Goal: Information Seeking & Learning: Compare options

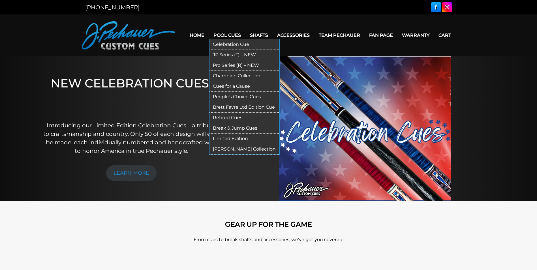
click at [233, 53] on link "JP Series (T) – NEW" at bounding box center [244, 55] width 70 height 10
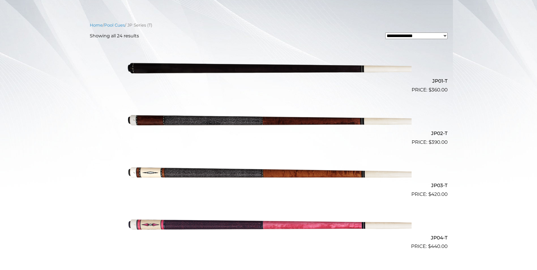
scroll to position [140, 0]
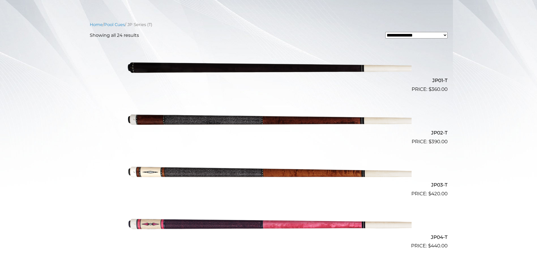
click at [149, 123] on img at bounding box center [269, 119] width 286 height 48
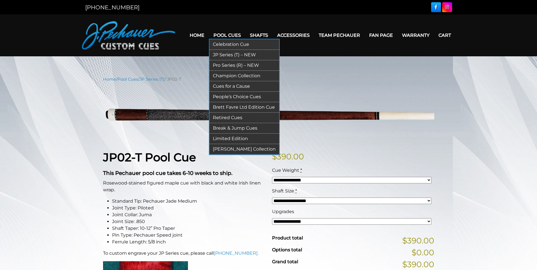
click at [226, 65] on link "Pro Series (R) – NEW" at bounding box center [244, 65] width 70 height 10
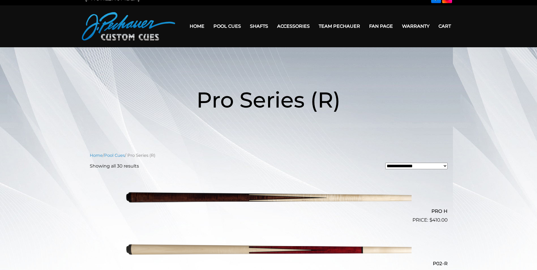
scroll to position [8, 0]
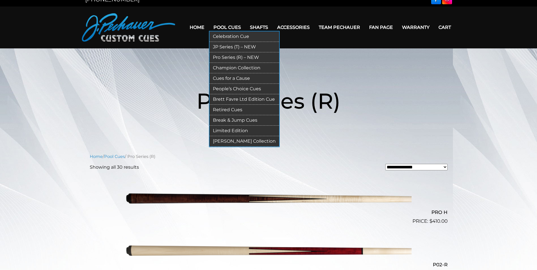
click at [236, 108] on link "Retired Cues" at bounding box center [244, 110] width 70 height 10
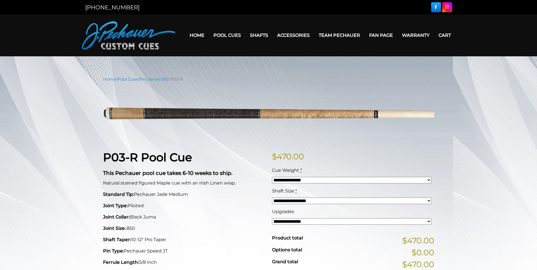
click at [290, 222] on select "**********" at bounding box center [351, 221] width 159 height 7
click at [298, 181] on select "**********" at bounding box center [351, 180] width 159 height 7
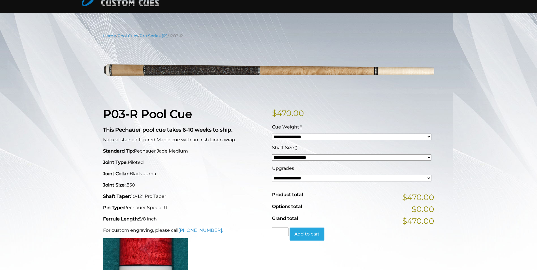
scroll to position [28, 0]
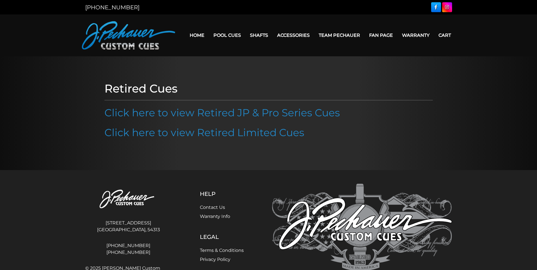
scroll to position [29, 0]
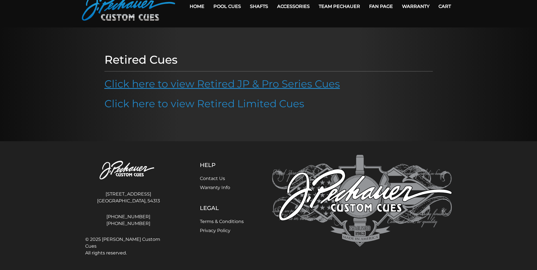
click at [223, 83] on link "Click here to view Retired JP & Pro Series Cues" at bounding box center [222, 84] width 236 height 12
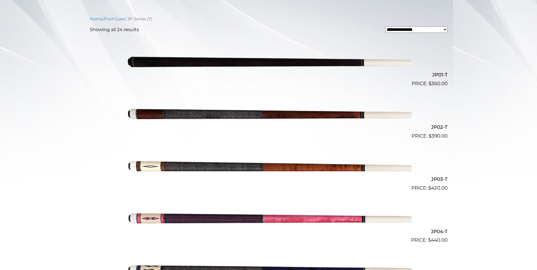
scroll to position [149, 0]
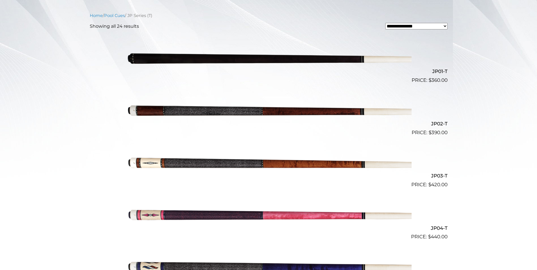
click at [196, 108] on img at bounding box center [269, 110] width 286 height 48
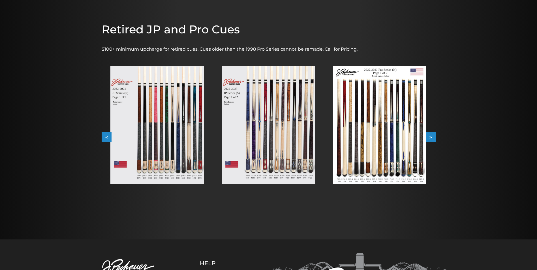
scroll to position [57, 0]
click at [433, 137] on button ">" at bounding box center [431, 137] width 10 height 10
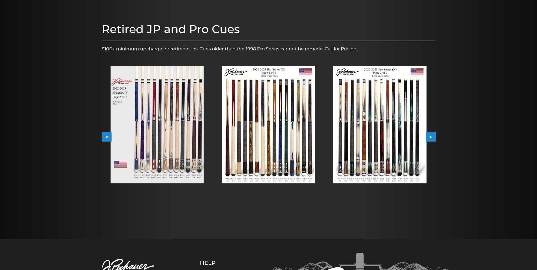
click at [433, 137] on button ">" at bounding box center [431, 137] width 10 height 10
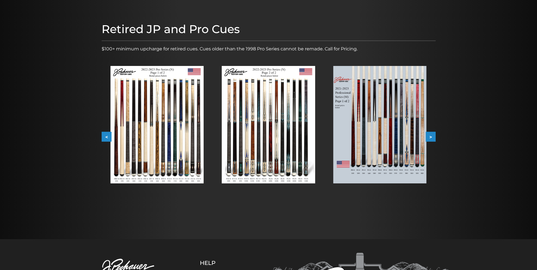
click at [433, 137] on button ">" at bounding box center [431, 137] width 10 height 10
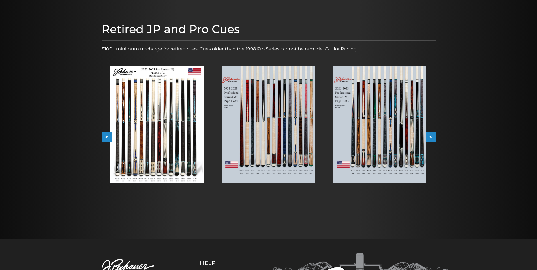
click at [433, 137] on button ">" at bounding box center [431, 137] width 10 height 10
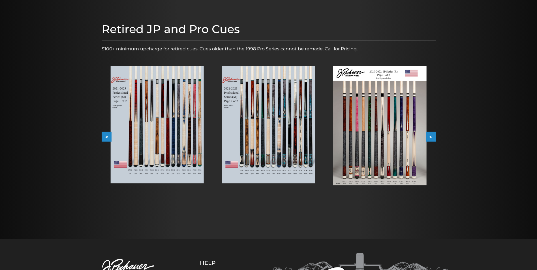
click at [434, 138] on button ">" at bounding box center [431, 137] width 10 height 10
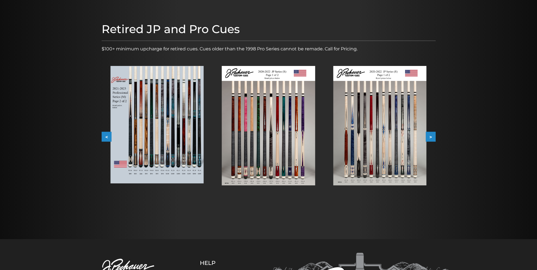
click at [434, 138] on button ">" at bounding box center [431, 137] width 10 height 10
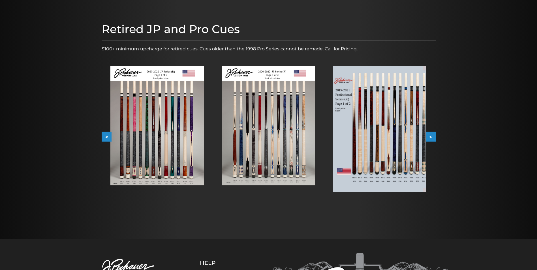
click at [434, 138] on button ">" at bounding box center [431, 137] width 10 height 10
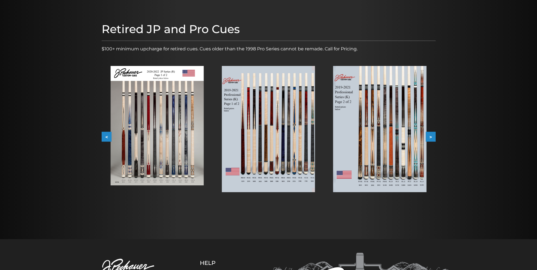
click at [434, 138] on button ">" at bounding box center [431, 137] width 10 height 10
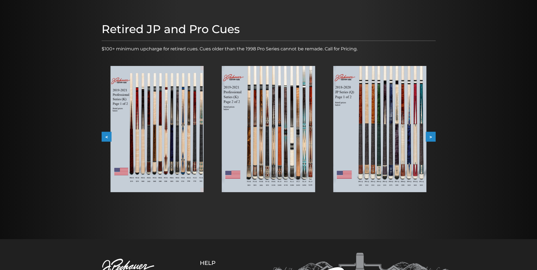
click at [434, 138] on button ">" at bounding box center [431, 137] width 10 height 10
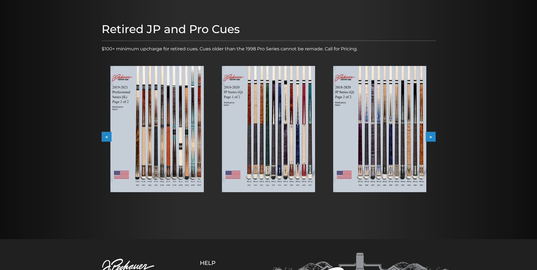
click at [434, 138] on button ">" at bounding box center [431, 137] width 10 height 10
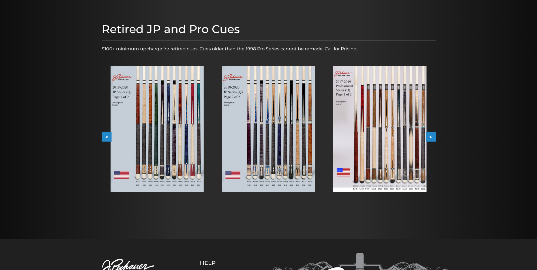
click at [434, 138] on button ">" at bounding box center [431, 137] width 10 height 10
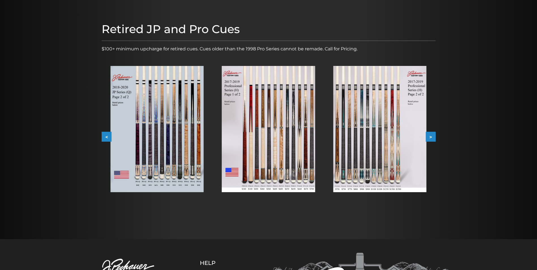
click at [434, 138] on button ">" at bounding box center [431, 137] width 10 height 10
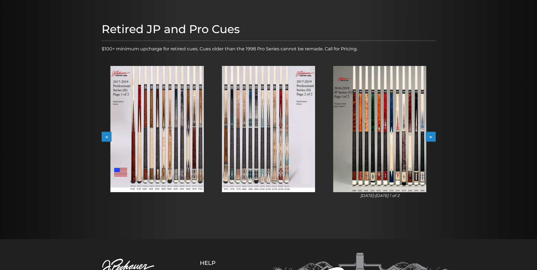
click at [434, 138] on button ">" at bounding box center [431, 137] width 10 height 10
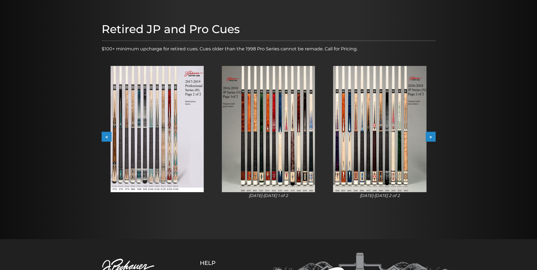
click at [434, 138] on button ">" at bounding box center [431, 137] width 10 height 10
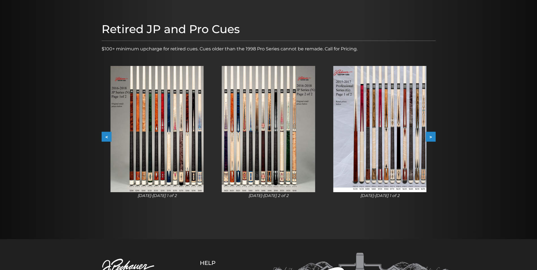
click at [434, 138] on button ">" at bounding box center [431, 137] width 10 height 10
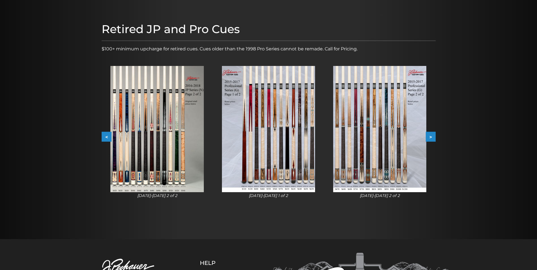
click at [434, 138] on button ">" at bounding box center [431, 137] width 10 height 10
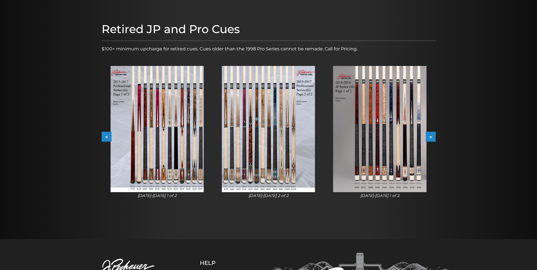
click at [434, 138] on button ">" at bounding box center [431, 137] width 10 height 10
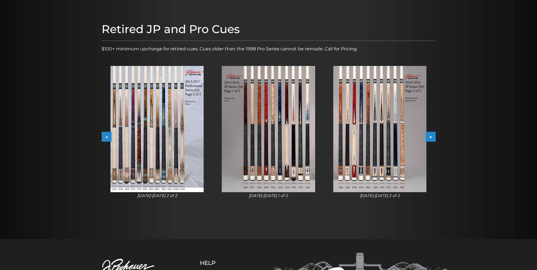
click at [434, 138] on button ">" at bounding box center [431, 137] width 10 height 10
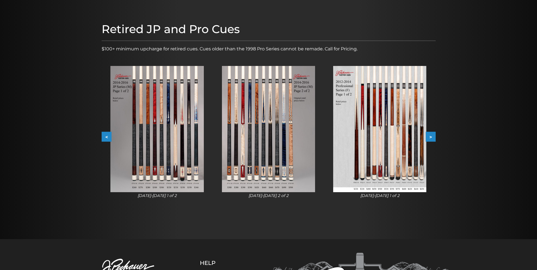
click at [434, 138] on button ">" at bounding box center [431, 137] width 10 height 10
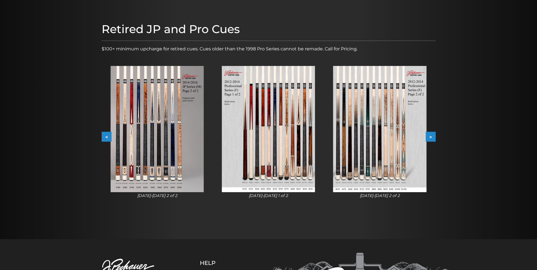
click at [434, 138] on button ">" at bounding box center [431, 137] width 10 height 10
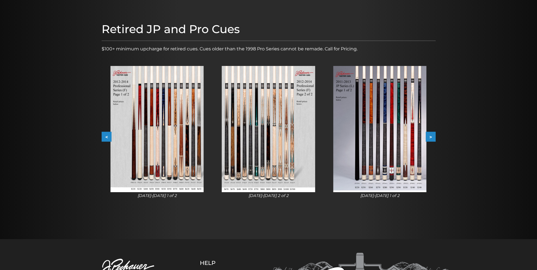
click at [434, 138] on button ">" at bounding box center [431, 137] width 10 height 10
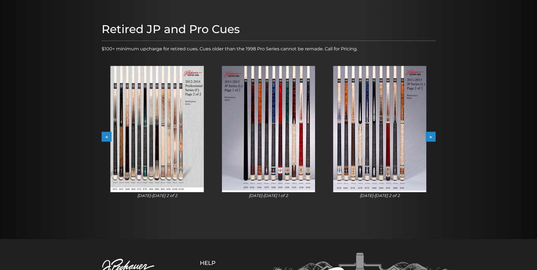
click at [434, 138] on button ">" at bounding box center [431, 137] width 10 height 10
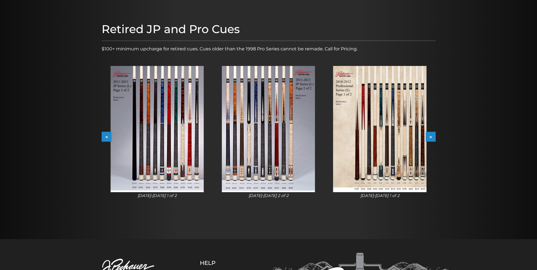
click at [434, 138] on button ">" at bounding box center [431, 137] width 10 height 10
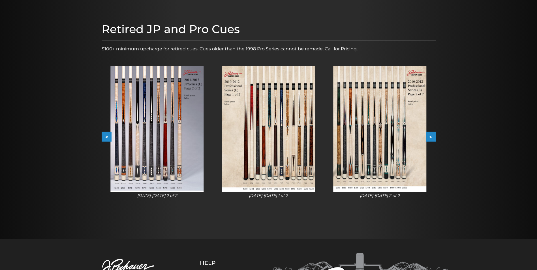
click at [434, 138] on button ">" at bounding box center [431, 137] width 10 height 10
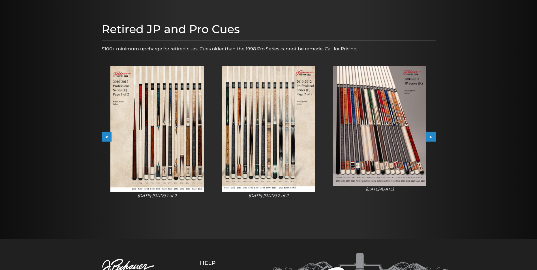
click at [432, 136] on button ">" at bounding box center [431, 137] width 10 height 10
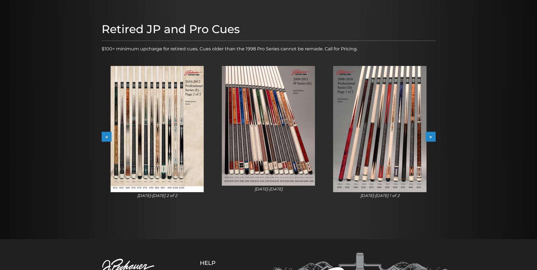
click at [432, 136] on button ">" at bounding box center [431, 137] width 10 height 10
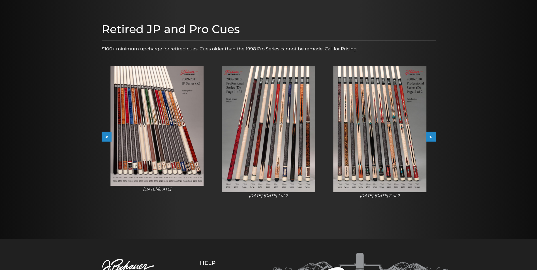
click at [432, 136] on button ">" at bounding box center [431, 137] width 10 height 10
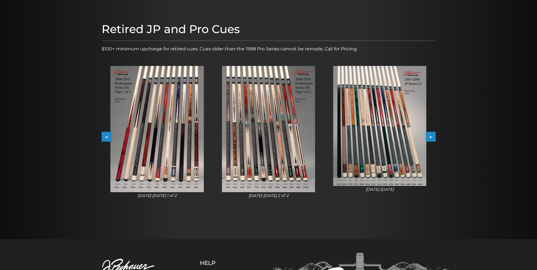
click at [432, 136] on button ">" at bounding box center [431, 137] width 10 height 10
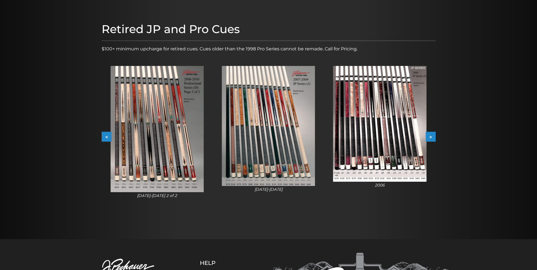
click at [432, 136] on button ">" at bounding box center [431, 137] width 10 height 10
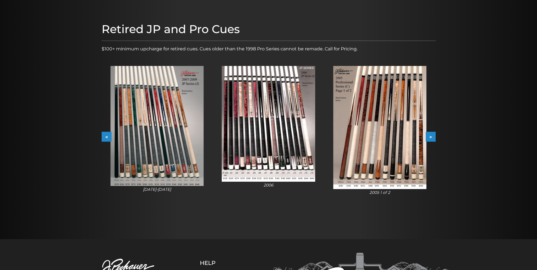
click at [432, 136] on button ">" at bounding box center [431, 137] width 10 height 10
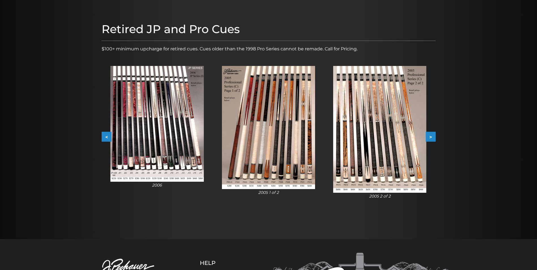
click at [432, 136] on button ">" at bounding box center [431, 137] width 10 height 10
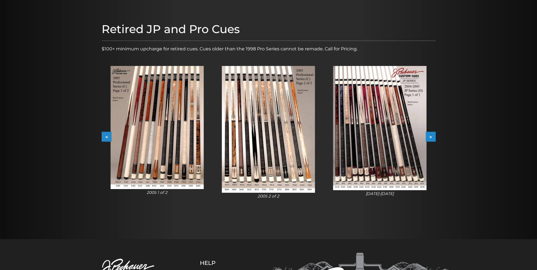
click at [432, 136] on button ">" at bounding box center [431, 137] width 10 height 10
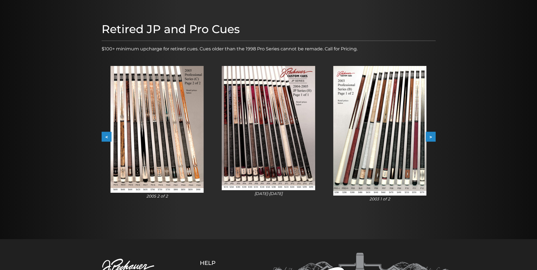
click at [432, 136] on button ">" at bounding box center [431, 137] width 10 height 10
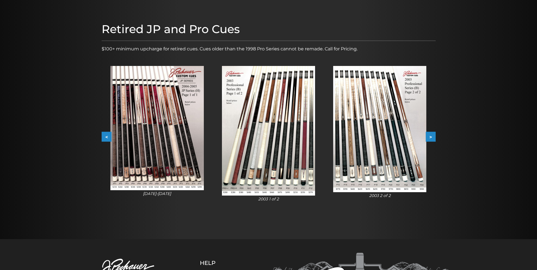
click at [432, 136] on button ">" at bounding box center [431, 137] width 10 height 10
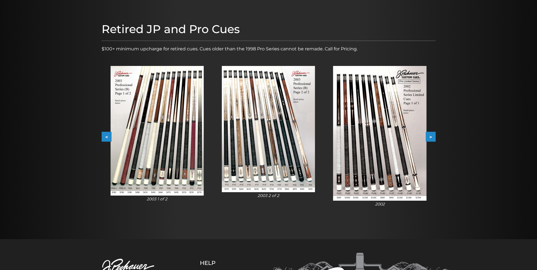
click at [432, 136] on button ">" at bounding box center [431, 137] width 10 height 10
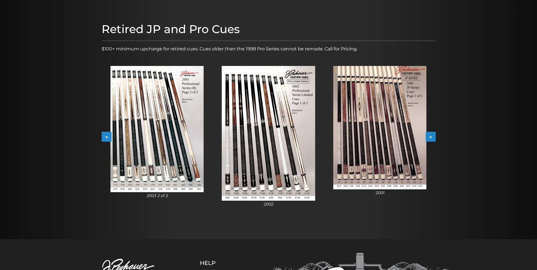
click at [432, 136] on button ">" at bounding box center [431, 137] width 10 height 10
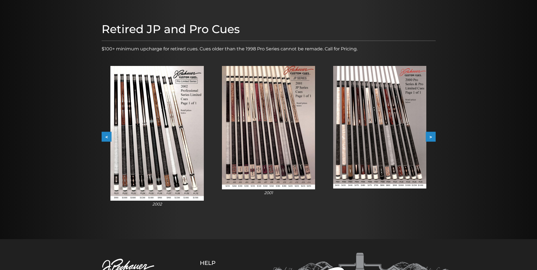
click at [432, 136] on button ">" at bounding box center [431, 137] width 10 height 10
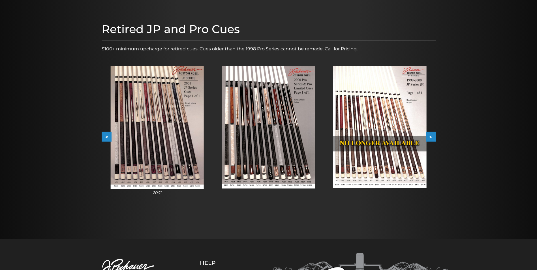
click at [432, 136] on button ">" at bounding box center [431, 137] width 10 height 10
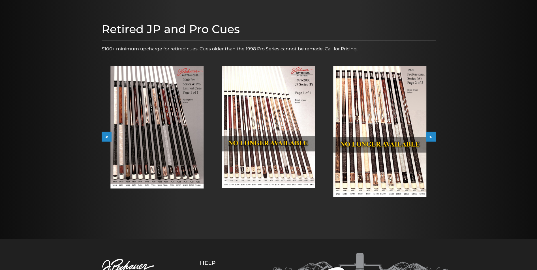
click at [125, 148] on img at bounding box center [156, 127] width 93 height 123
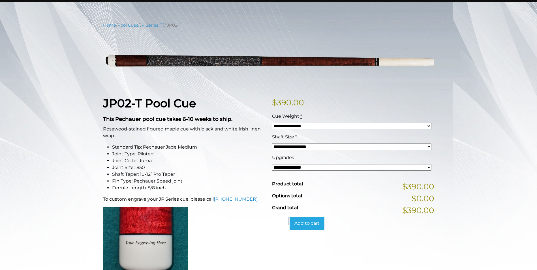
scroll to position [57, 0]
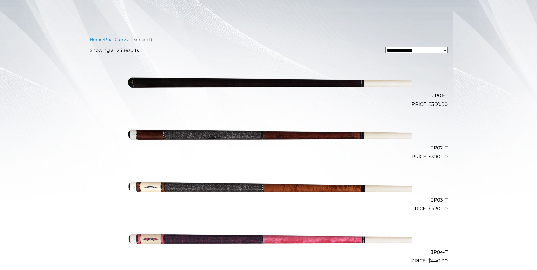
scroll to position [127, 0]
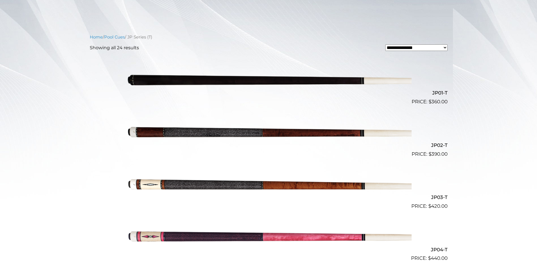
click at [277, 130] on img at bounding box center [269, 132] width 286 height 48
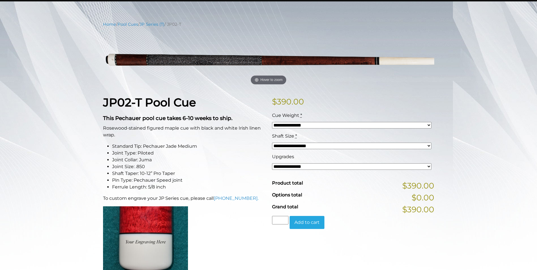
scroll to position [57, 0]
